Goal: Information Seeking & Learning: Learn about a topic

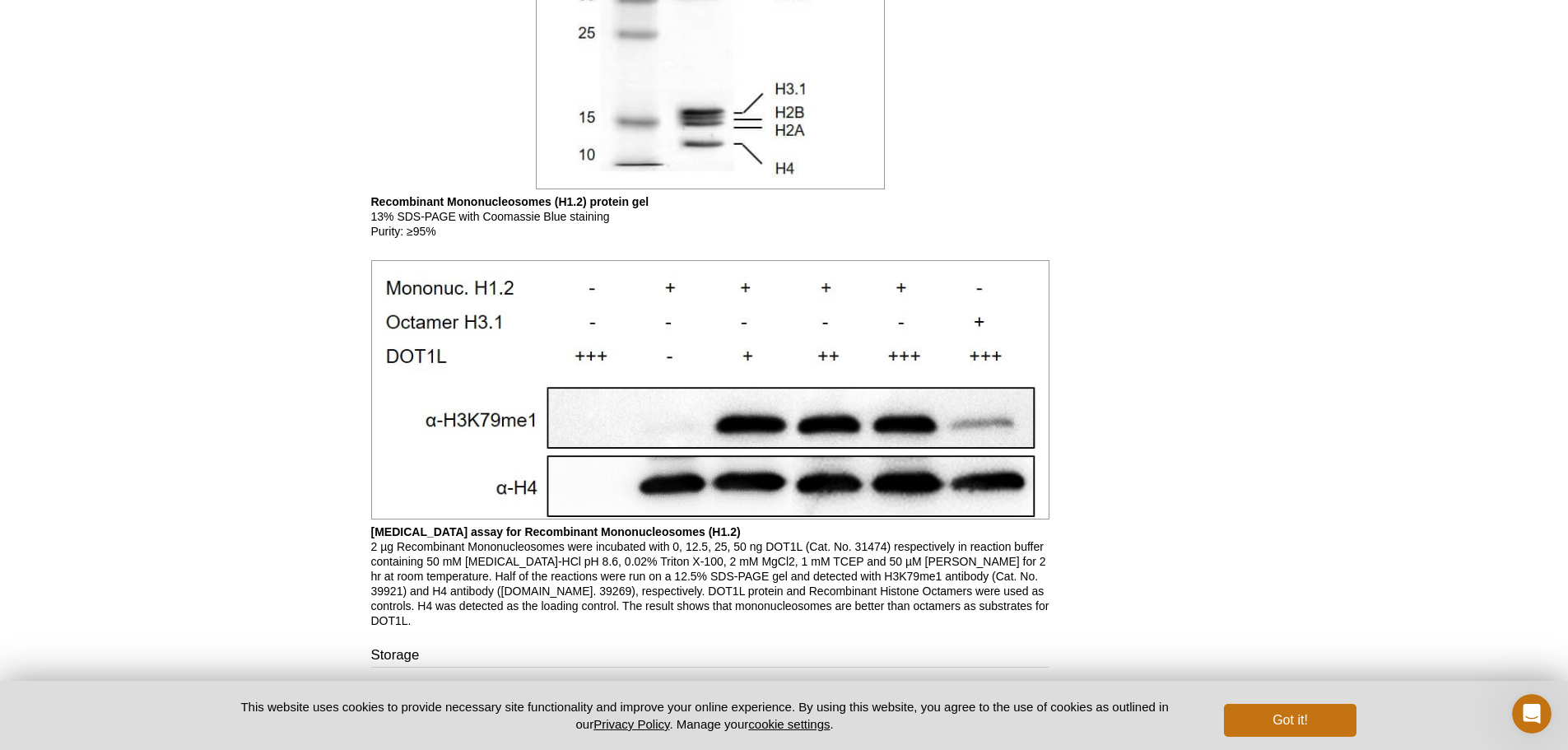
scroll to position [1886, 0]
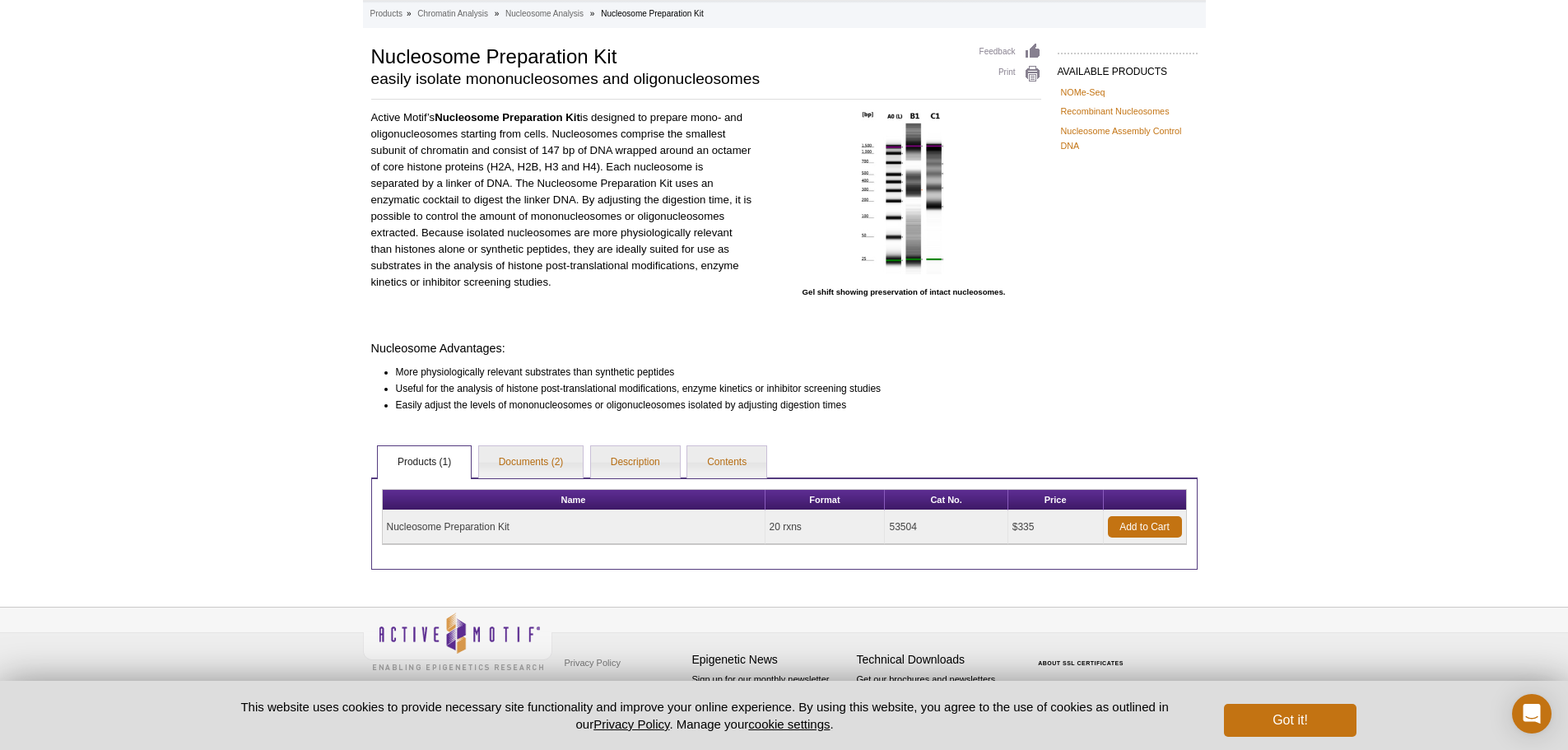
scroll to position [86, 0]
click at [657, 458] on link "Description" at bounding box center [635, 462] width 89 height 33
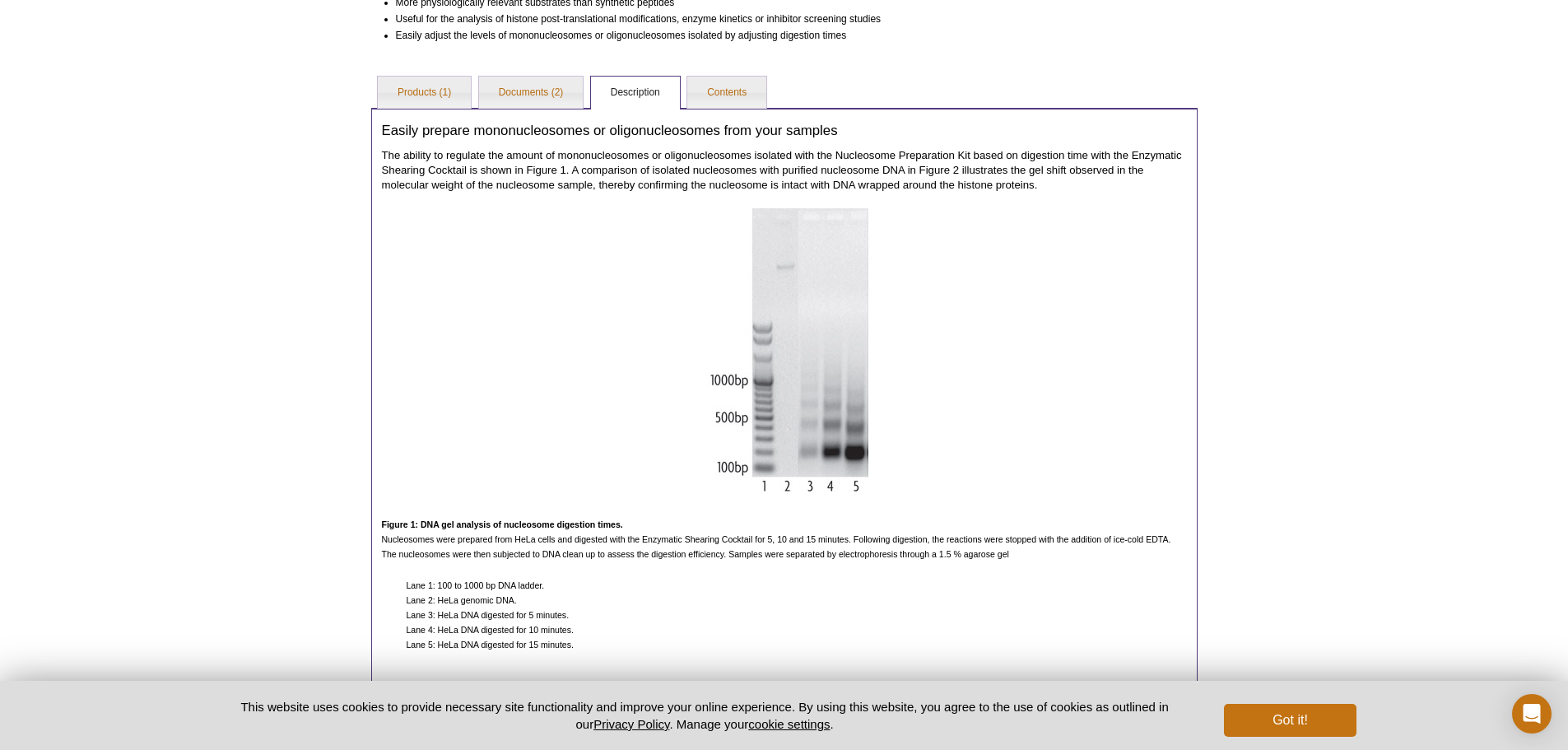
scroll to position [218, 0]
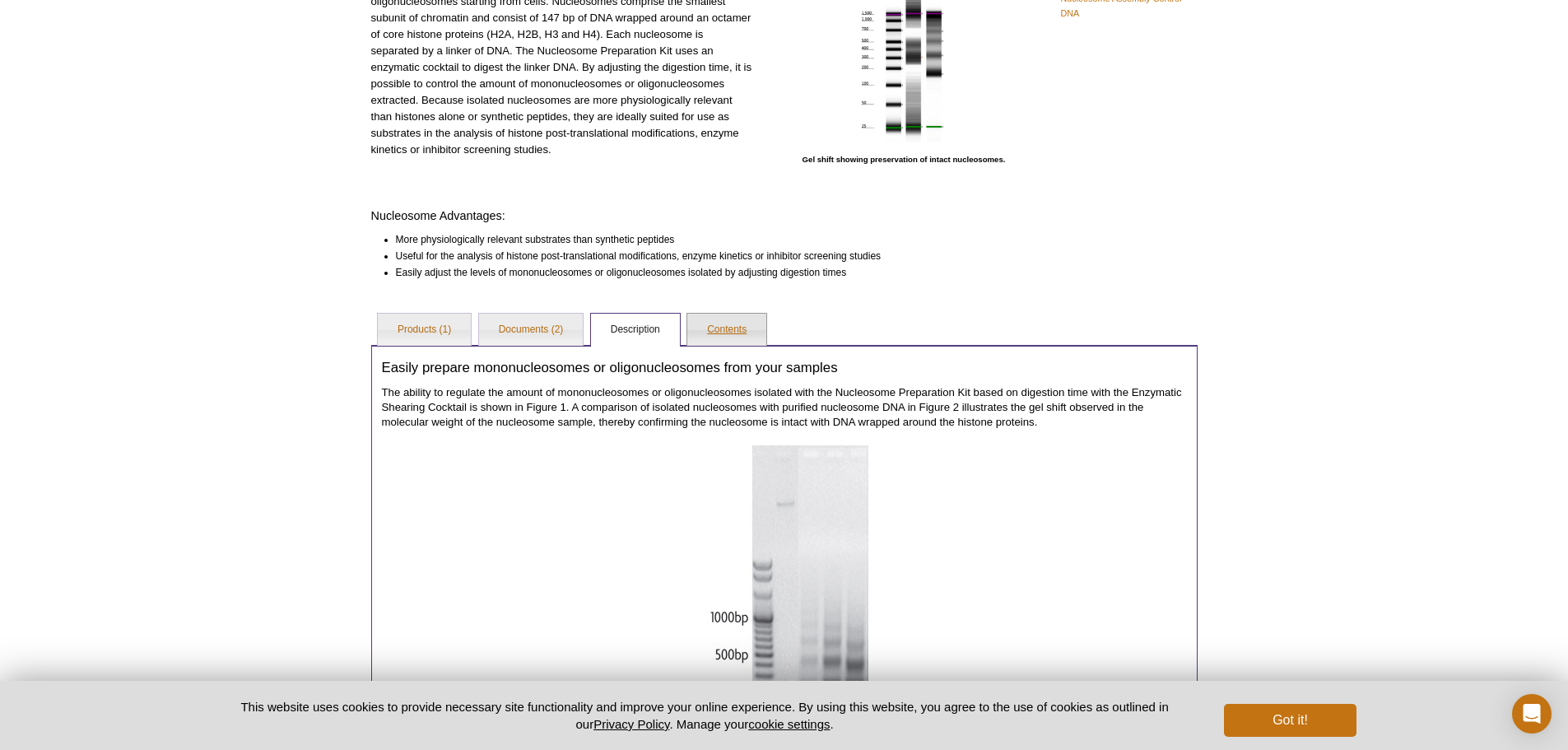
click at [732, 325] on link "Contents" at bounding box center [726, 330] width 79 height 33
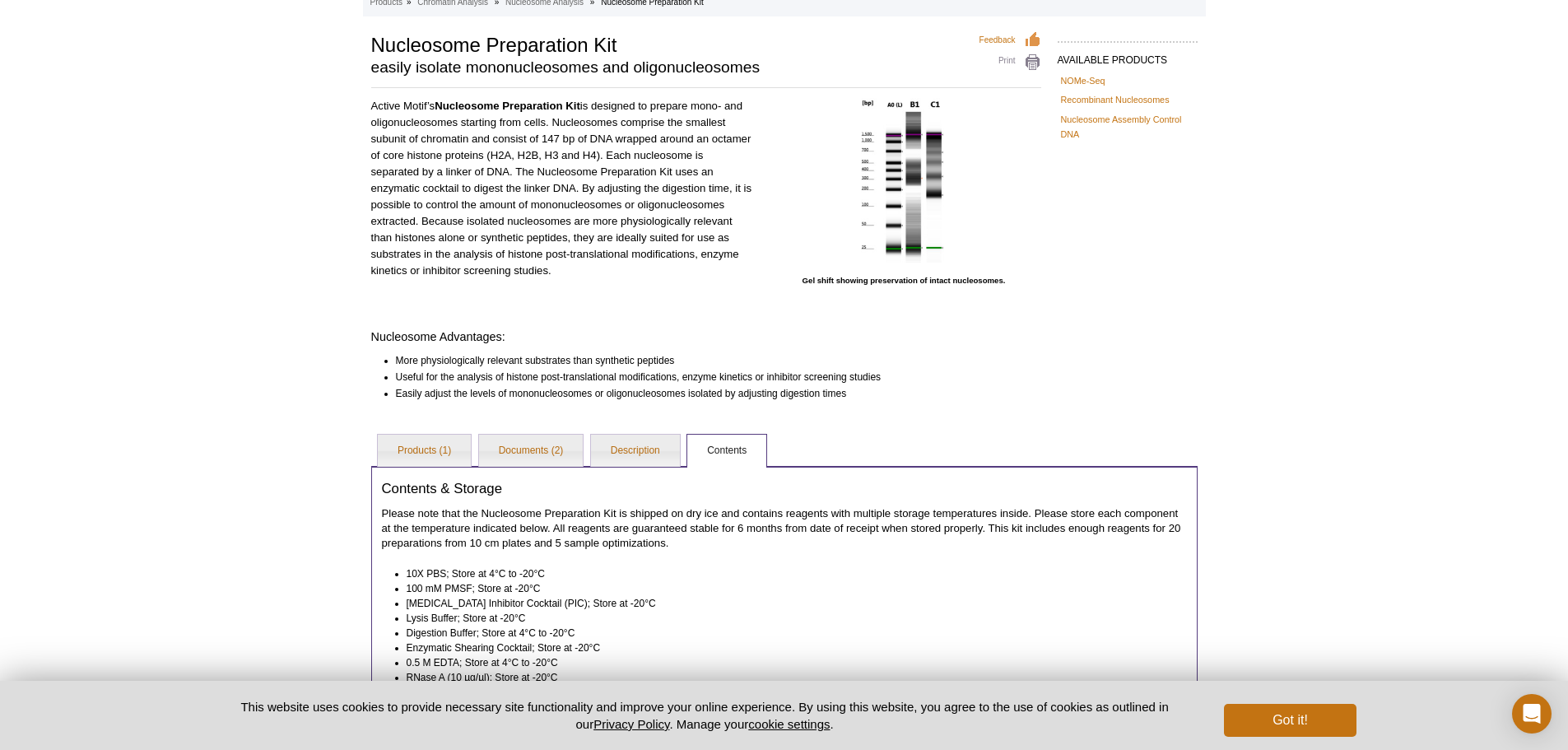
scroll to position [0, 0]
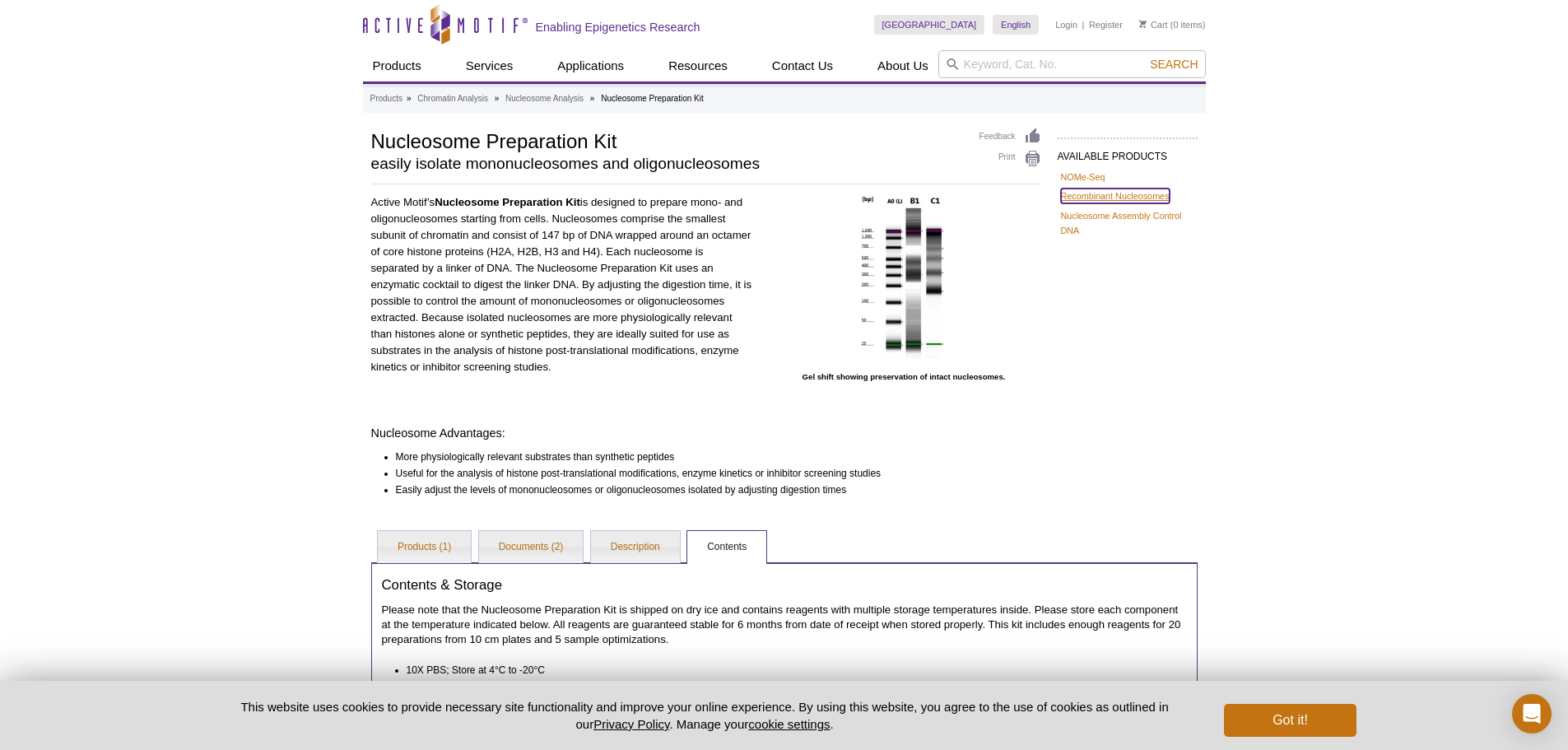
click at [1116, 197] on link "Recombinant Nucleosomes" at bounding box center [1116, 196] width 108 height 14
click at [1116, 219] on link "Nucleosome Assembly Control DNA" at bounding box center [1128, 223] width 133 height 30
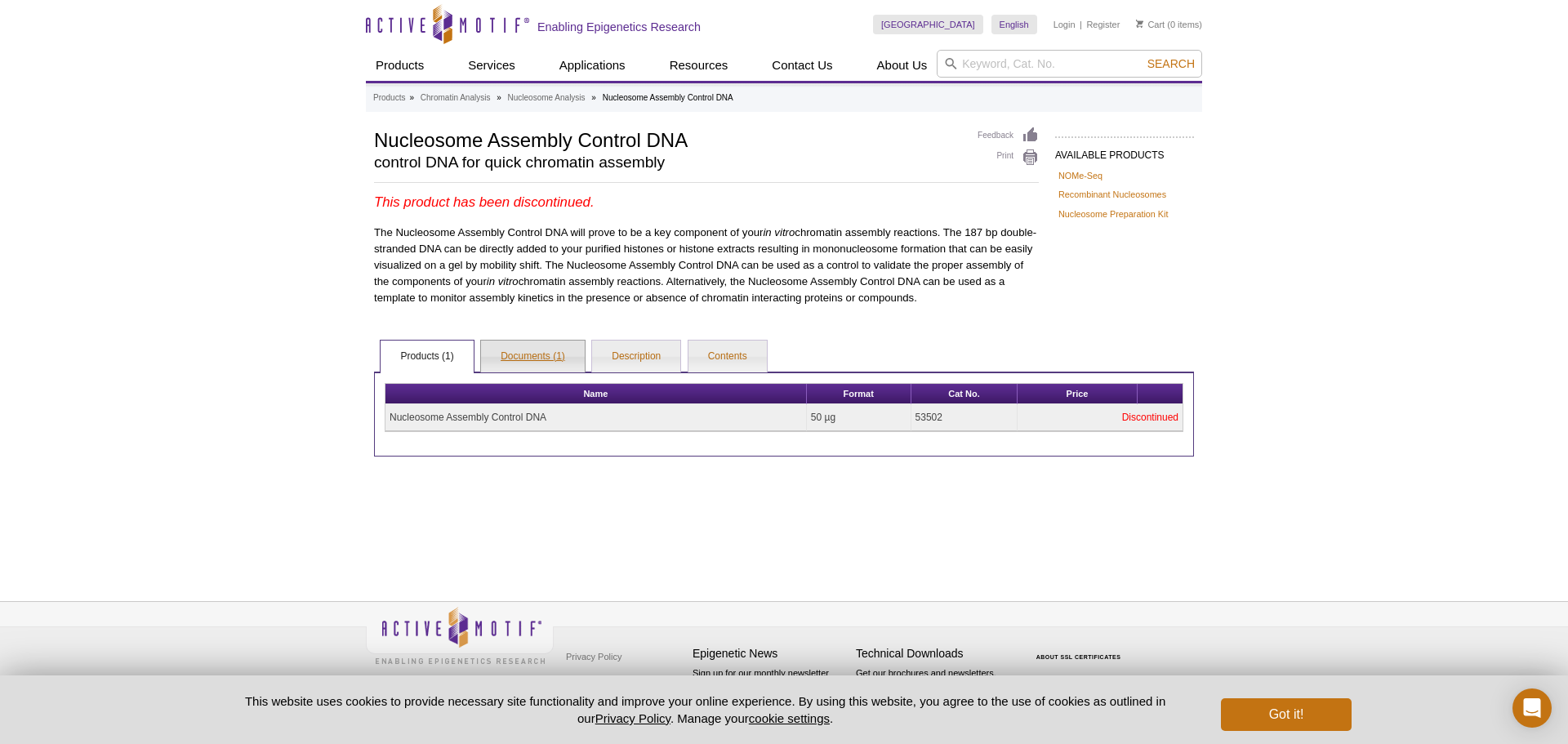
click at [521, 356] on link "Documents (1)" at bounding box center [532, 356] width 103 height 33
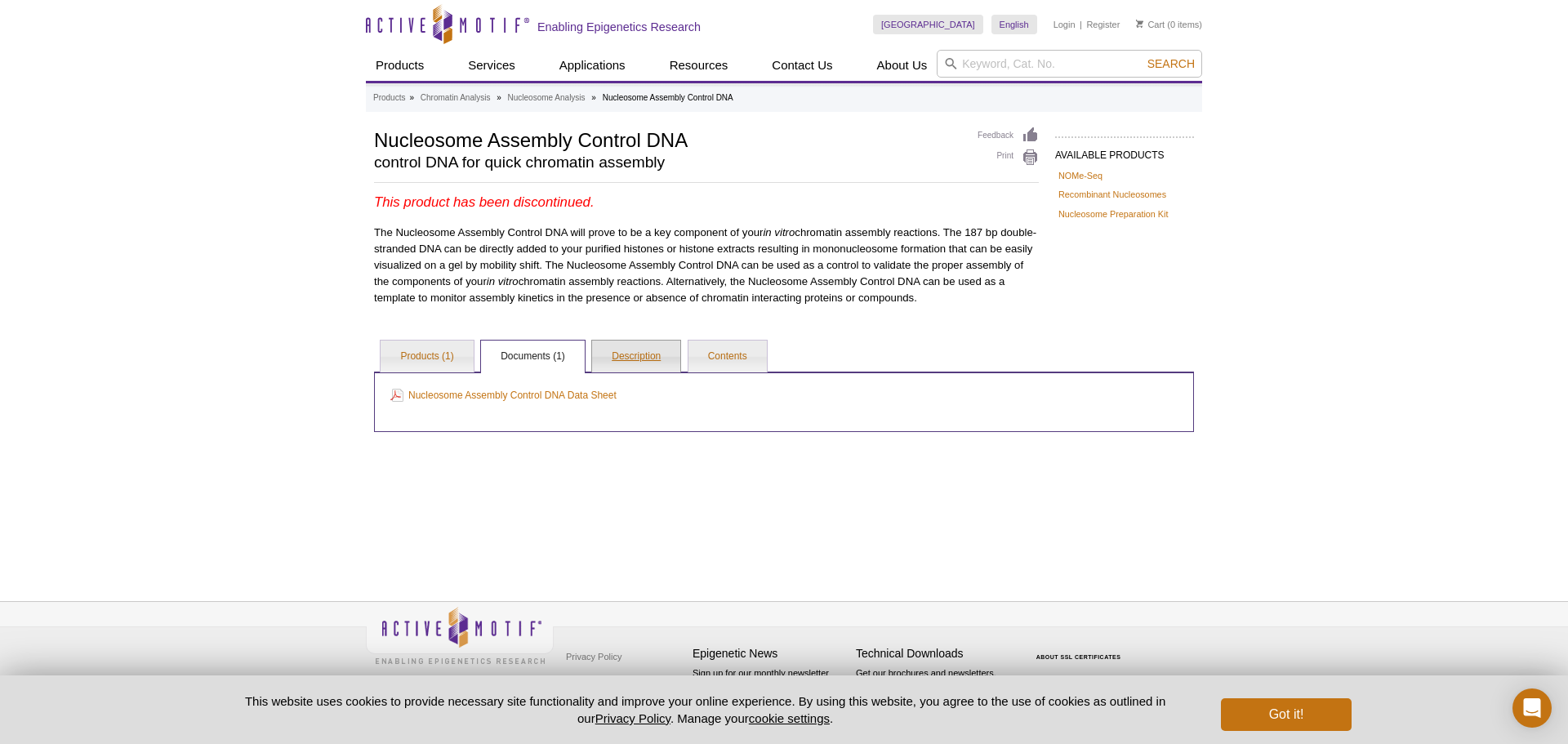
click at [641, 352] on link "Description" at bounding box center [636, 356] width 88 height 33
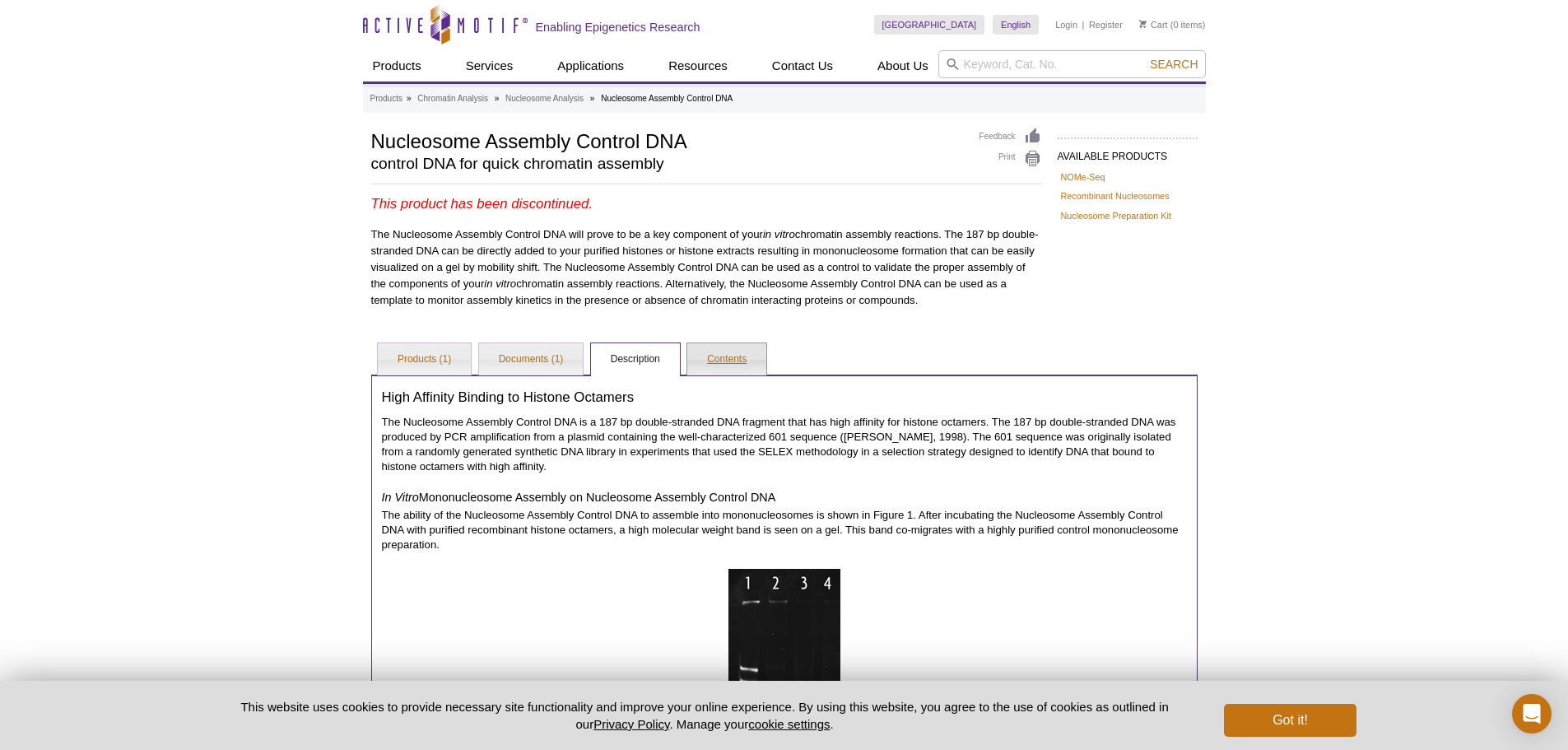
click at [739, 355] on link "Contents" at bounding box center [726, 359] width 79 height 33
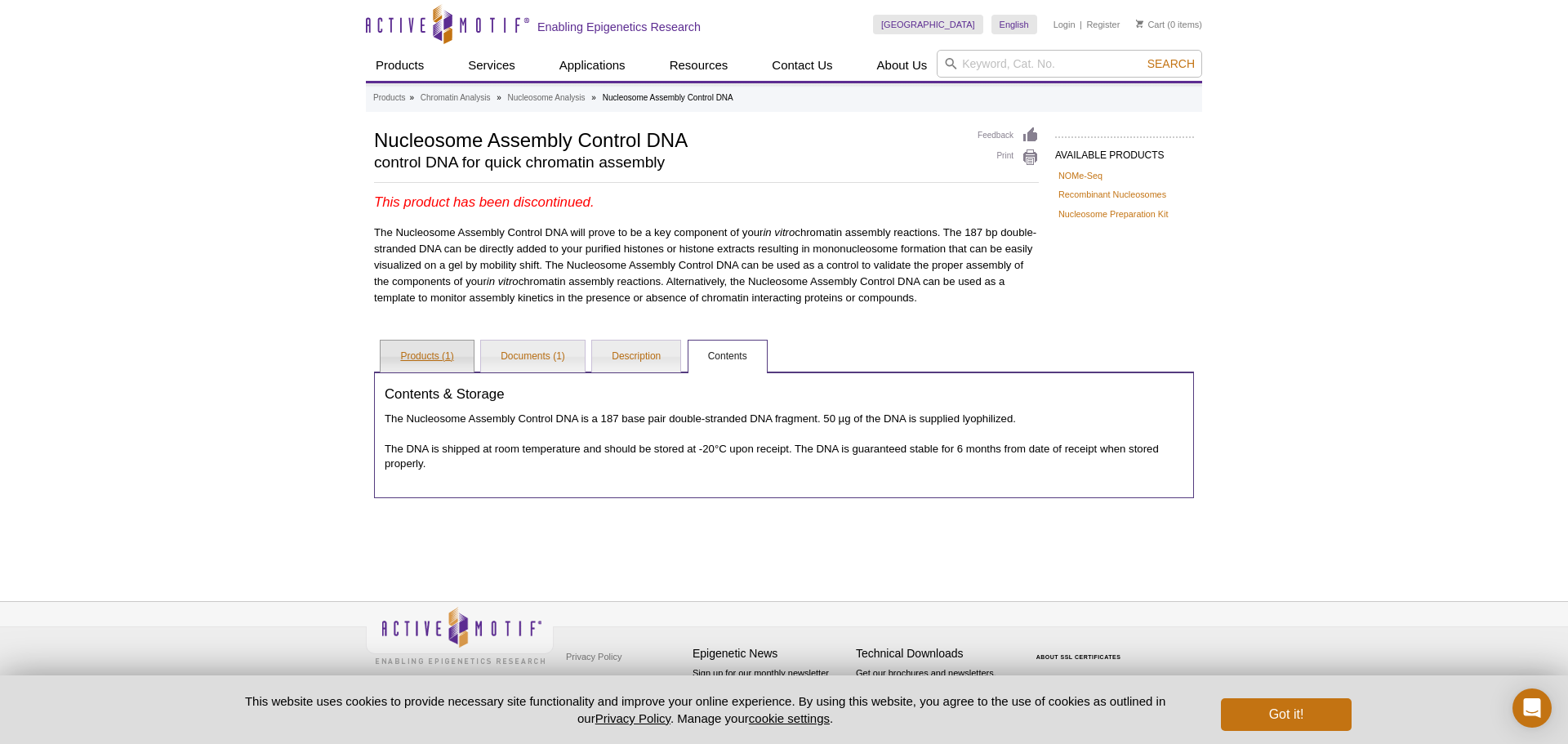
click at [393, 355] on link "Products (1)" at bounding box center [427, 356] width 92 height 33
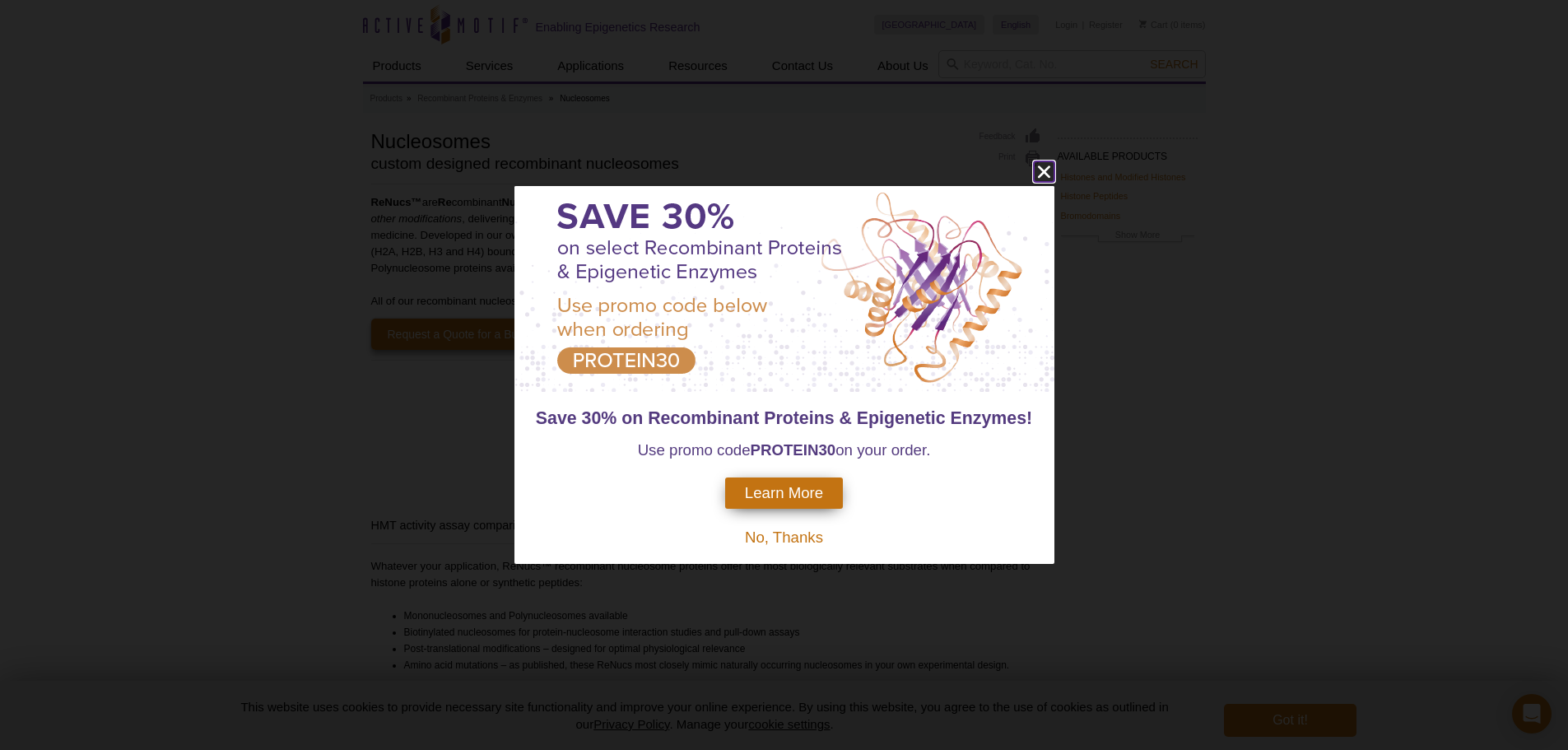
click at [1042, 169] on icon "close" at bounding box center [1043, 172] width 13 height 13
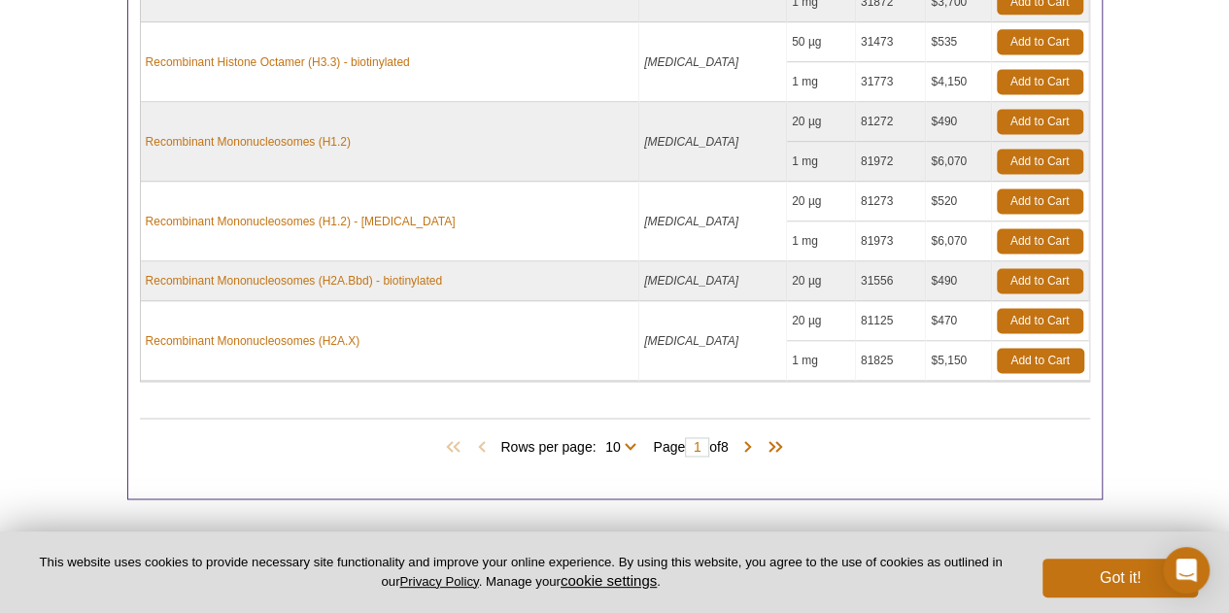
scroll to position [1360, 0]
